Goal: Task Accomplishment & Management: Use online tool/utility

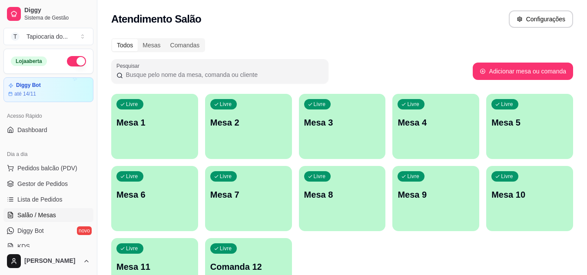
click at [149, 110] on div "Livre Mesa 1" at bounding box center [154, 121] width 87 height 55
click at [67, 210] on link "Salão / Mesas" at bounding box center [48, 215] width 90 height 14
click at [207, 197] on div "Livre Mesa 7" at bounding box center [249, 193] width 84 height 53
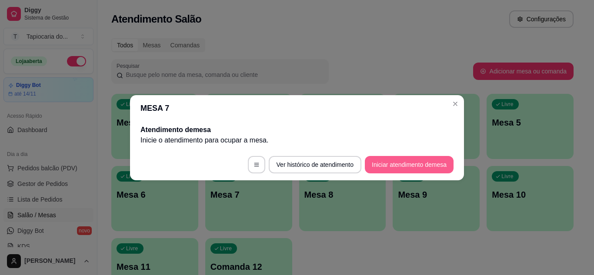
click at [405, 158] on button "Iniciar atendimento de mesa" at bounding box center [409, 164] width 89 height 17
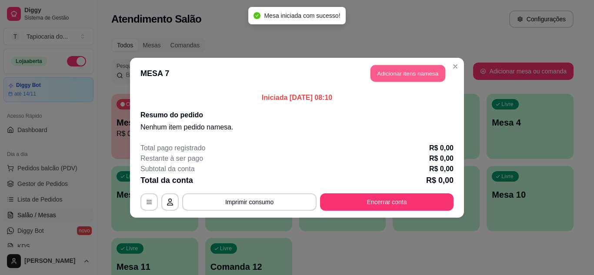
click at [402, 70] on button "Adicionar itens na mesa" at bounding box center [407, 73] width 75 height 17
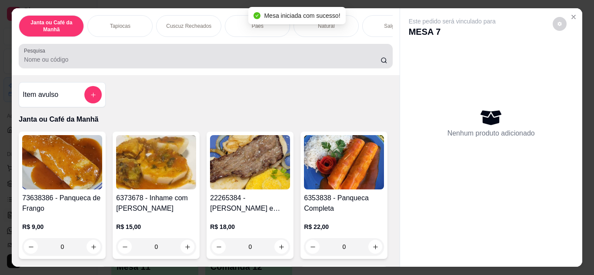
click at [239, 55] on div at bounding box center [205, 55] width 363 height 17
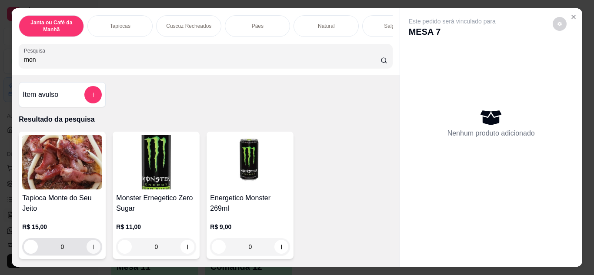
type input "mon"
click at [88, 247] on button "increase-product-quantity" at bounding box center [94, 247] width 14 height 14
type input "1"
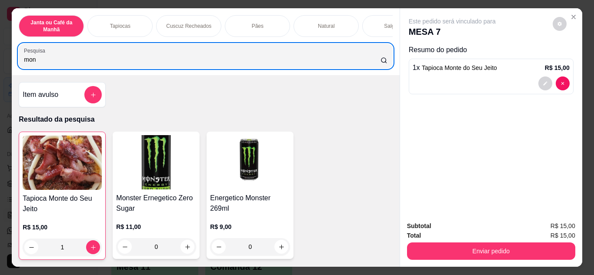
drag, startPoint x: 120, startPoint y: 54, endPoint x: 0, endPoint y: 82, distance: 122.9
click at [0, 82] on div "Janta ou Café da Manhã Tapiocas Cuscuz Recheados Pães Natural Salgados Tapiocas…" at bounding box center [297, 137] width 594 height 275
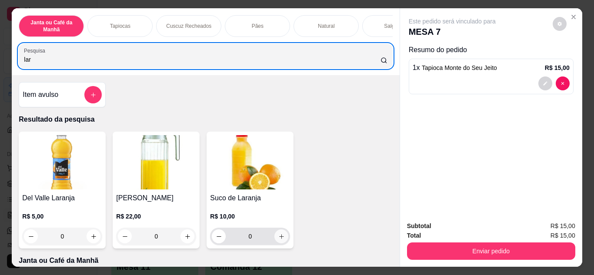
type input "lar"
click at [274, 239] on button "increase-product-quantity" at bounding box center [281, 237] width 14 height 14
type input "1"
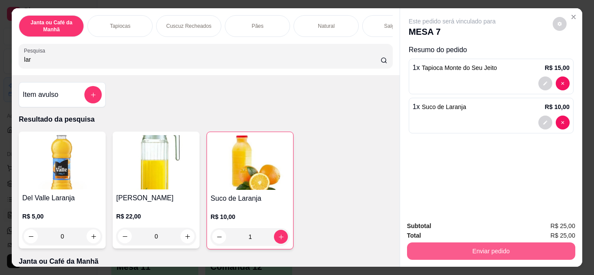
click at [517, 244] on button "Enviar pedido" at bounding box center [491, 251] width 168 height 17
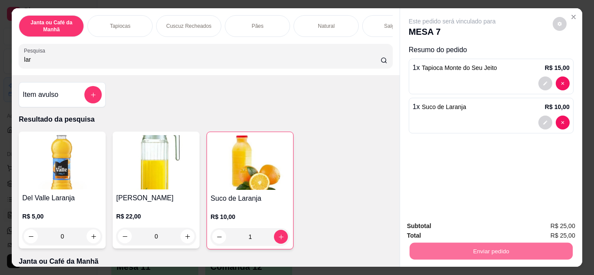
click at [540, 225] on button "Enviar pedido" at bounding box center [553, 227] width 48 height 16
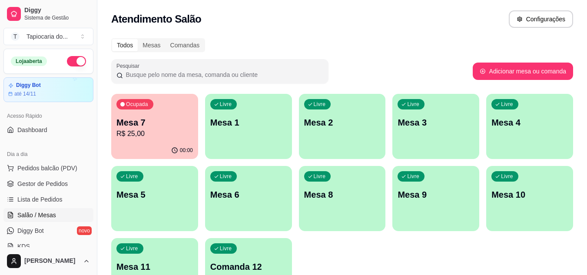
click at [151, 97] on div "Ocupada Mesa 7 R$ 25,00" at bounding box center [154, 118] width 87 height 48
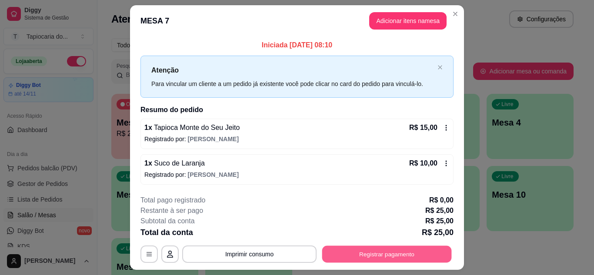
click at [399, 250] on button "Registrar pagamento" at bounding box center [387, 254] width 130 height 17
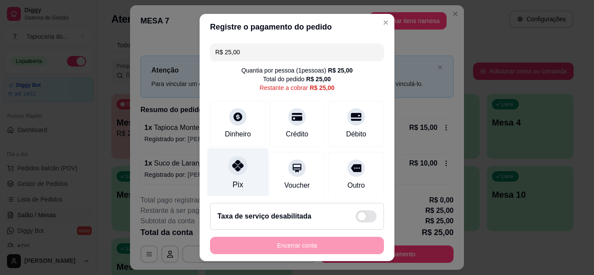
click at [234, 175] on div at bounding box center [237, 165] width 19 height 19
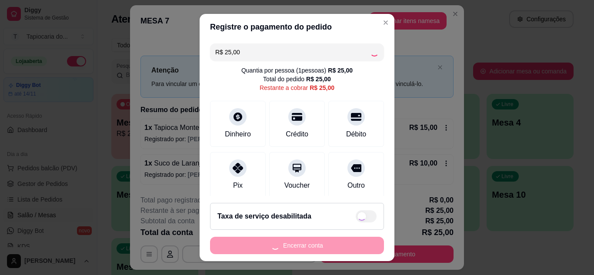
click at [297, 250] on div "Encerrar conta" at bounding box center [297, 245] width 174 height 17
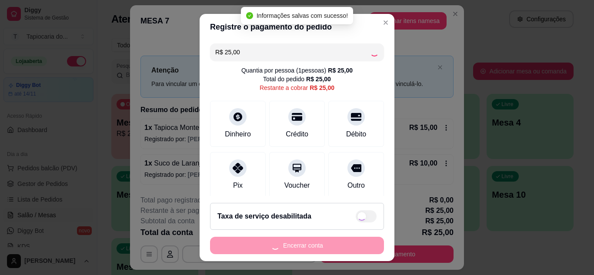
type input "R$ 0,00"
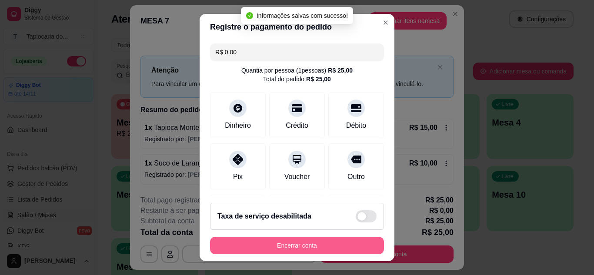
click at [291, 246] on button "Encerrar conta" at bounding box center [297, 245] width 174 height 17
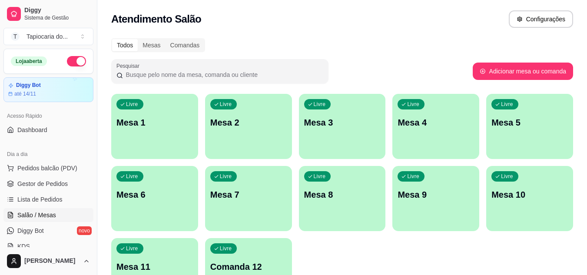
click at [327, 119] on div "Livre Mesa 1 Livre Mesa 2 Livre Mesa 3 Livre Mesa 4 Livre Mesa 5 Livre Mesa 6 L…" at bounding box center [342, 199] width 462 height 210
click at [335, 103] on div "Livre Mesa 3" at bounding box center [342, 121] width 84 height 53
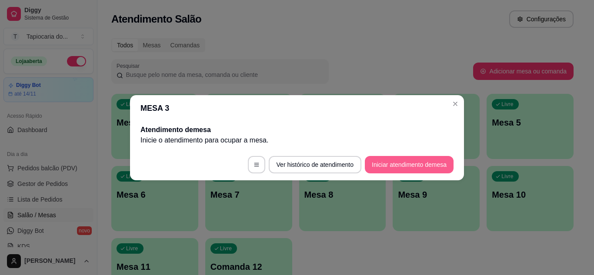
click at [412, 167] on button "Iniciar atendimento de mesa" at bounding box center [409, 164] width 89 height 17
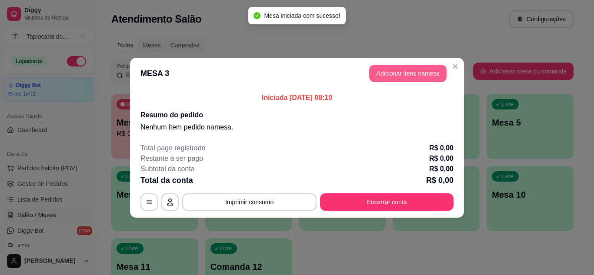
click at [403, 73] on button "Adicionar itens na mesa" at bounding box center [407, 73] width 77 height 17
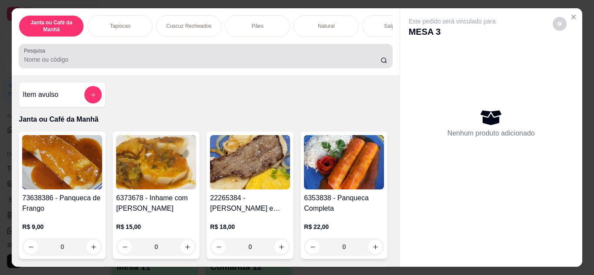
click at [255, 56] on div at bounding box center [205, 55] width 363 height 17
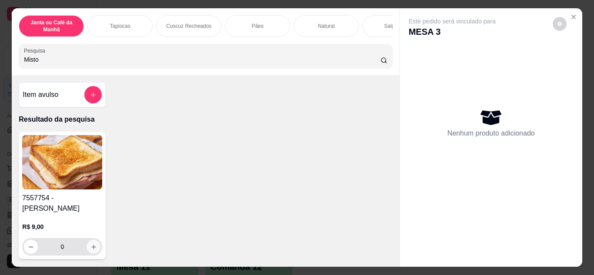
type input "Misto"
click at [91, 244] on icon "increase-product-quantity" at bounding box center [93, 247] width 7 height 7
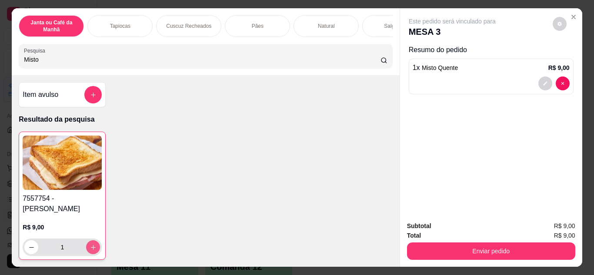
type input "1"
drag, startPoint x: 131, startPoint y: 60, endPoint x: 0, endPoint y: 49, distance: 131.4
click at [0, 49] on div "Janta ou Café da Manhã Tapiocas Cuscuz Recheados Pães Natural Salgados Tapiocas…" at bounding box center [297, 137] width 594 height 275
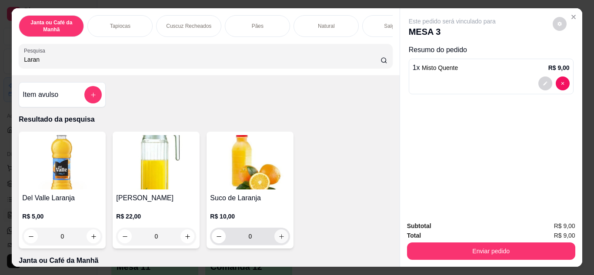
type input "Laran"
click at [279, 237] on icon "increase-product-quantity" at bounding box center [281, 236] width 7 height 7
type input "1"
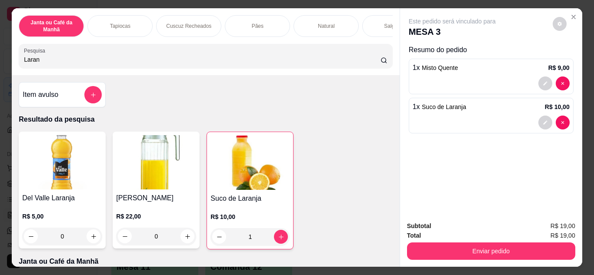
drag, startPoint x: 32, startPoint y: 70, endPoint x: 0, endPoint y: 70, distance: 31.7
click at [0, 70] on div "Janta ou Café da Manhã Tapiocas Cuscuz Recheados Pães Natural Salgados Tapiocas…" at bounding box center [297, 137] width 594 height 275
drag, startPoint x: 85, startPoint y: 68, endPoint x: 0, endPoint y: 68, distance: 84.8
click at [0, 68] on div "Janta ou Café da Manhã Tapiocas Cuscuz Recheados Pães Natural Salgados Tapiocas…" at bounding box center [297, 137] width 594 height 275
drag, startPoint x: 38, startPoint y: 61, endPoint x: 3, endPoint y: 55, distance: 35.4
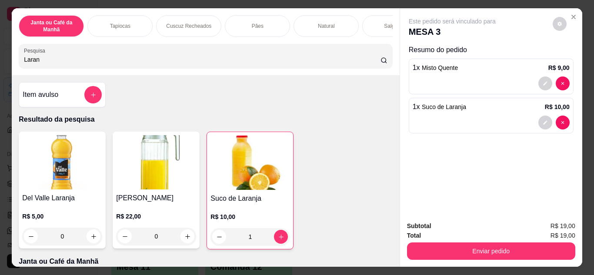
click at [0, 62] on div "Janta ou Café da Manhã Tapiocas Cuscuz Recheados Pães Natural Salgados Tapiocas…" at bounding box center [297, 137] width 594 height 275
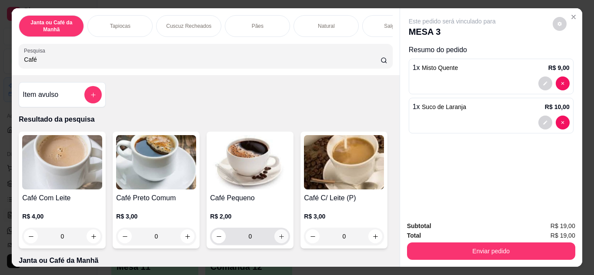
type input "Café"
click at [278, 240] on icon "increase-product-quantity" at bounding box center [281, 236] width 7 height 7
type input "1"
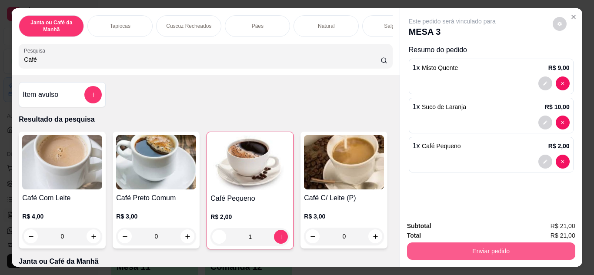
click at [503, 247] on button "Enviar pedido" at bounding box center [491, 251] width 168 height 17
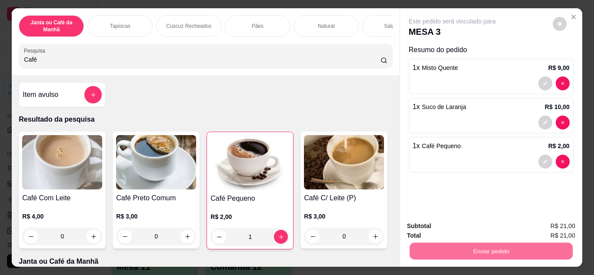
click at [551, 224] on button "Enviar pedido" at bounding box center [553, 227] width 48 height 16
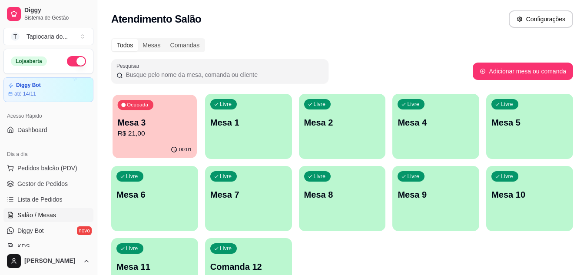
click at [126, 116] on div "Ocupada Mesa 3 R$ 21,00" at bounding box center [155, 118] width 84 height 47
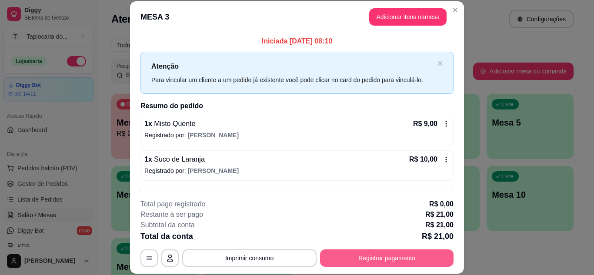
click at [437, 253] on button "Registrar pagamento" at bounding box center [386, 258] width 133 height 17
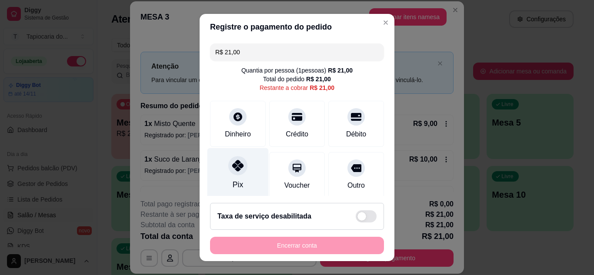
click at [241, 163] on div at bounding box center [237, 165] width 19 height 19
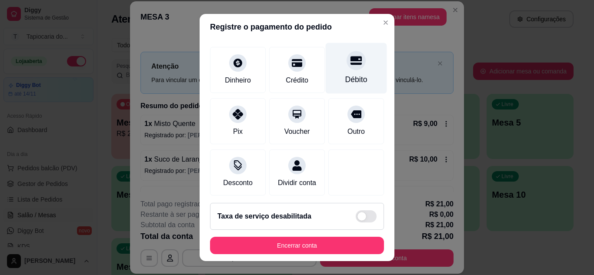
scroll to position [103, 0]
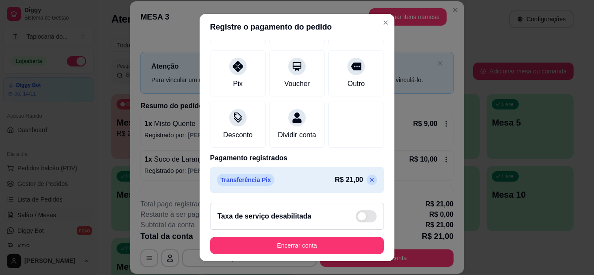
click at [370, 179] on icon at bounding box center [372, 180] width 4 height 4
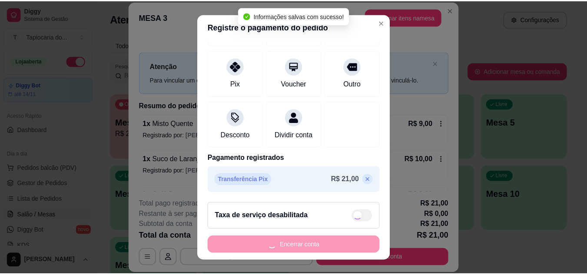
scroll to position [0, 0]
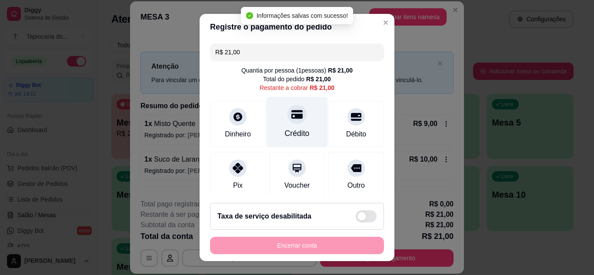
click at [291, 130] on div "Crédito" at bounding box center [297, 133] width 25 height 11
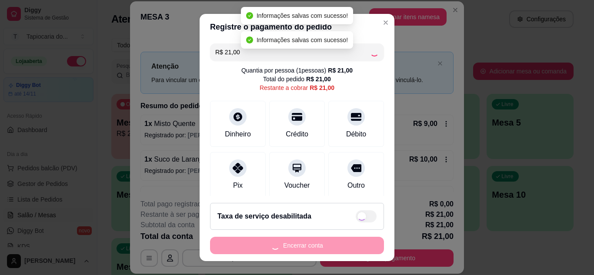
type input "R$ 0,00"
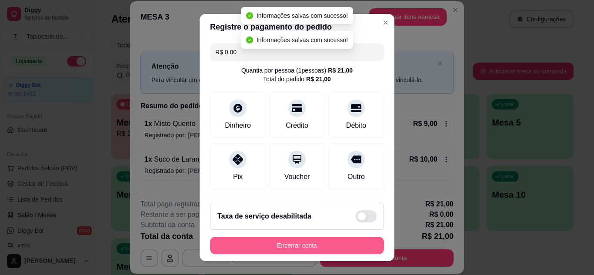
click at [334, 246] on button "Encerrar conta" at bounding box center [297, 245] width 174 height 17
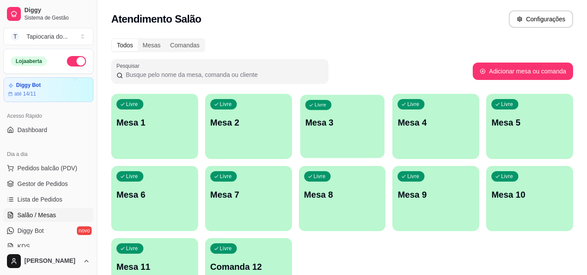
click at [347, 132] on div "Livre Mesa 3" at bounding box center [342, 121] width 84 height 53
click at [41, 186] on span "Gestor de Pedidos" at bounding box center [42, 184] width 50 height 9
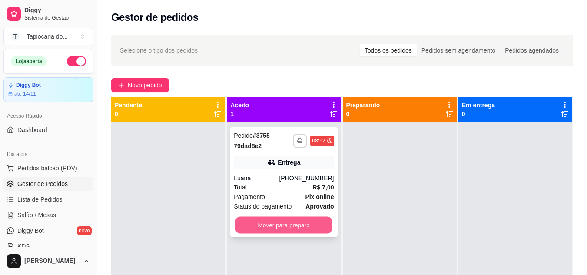
click at [282, 222] on button "Mover para preparo" at bounding box center [284, 225] width 97 height 17
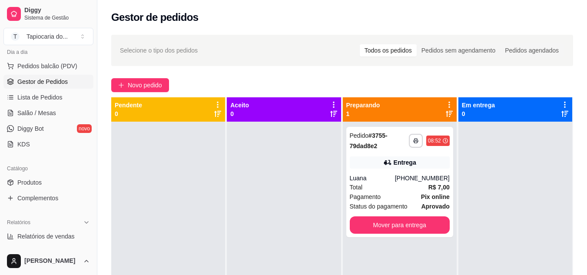
scroll to position [87, 0]
